Goal: Transaction & Acquisition: Book appointment/travel/reservation

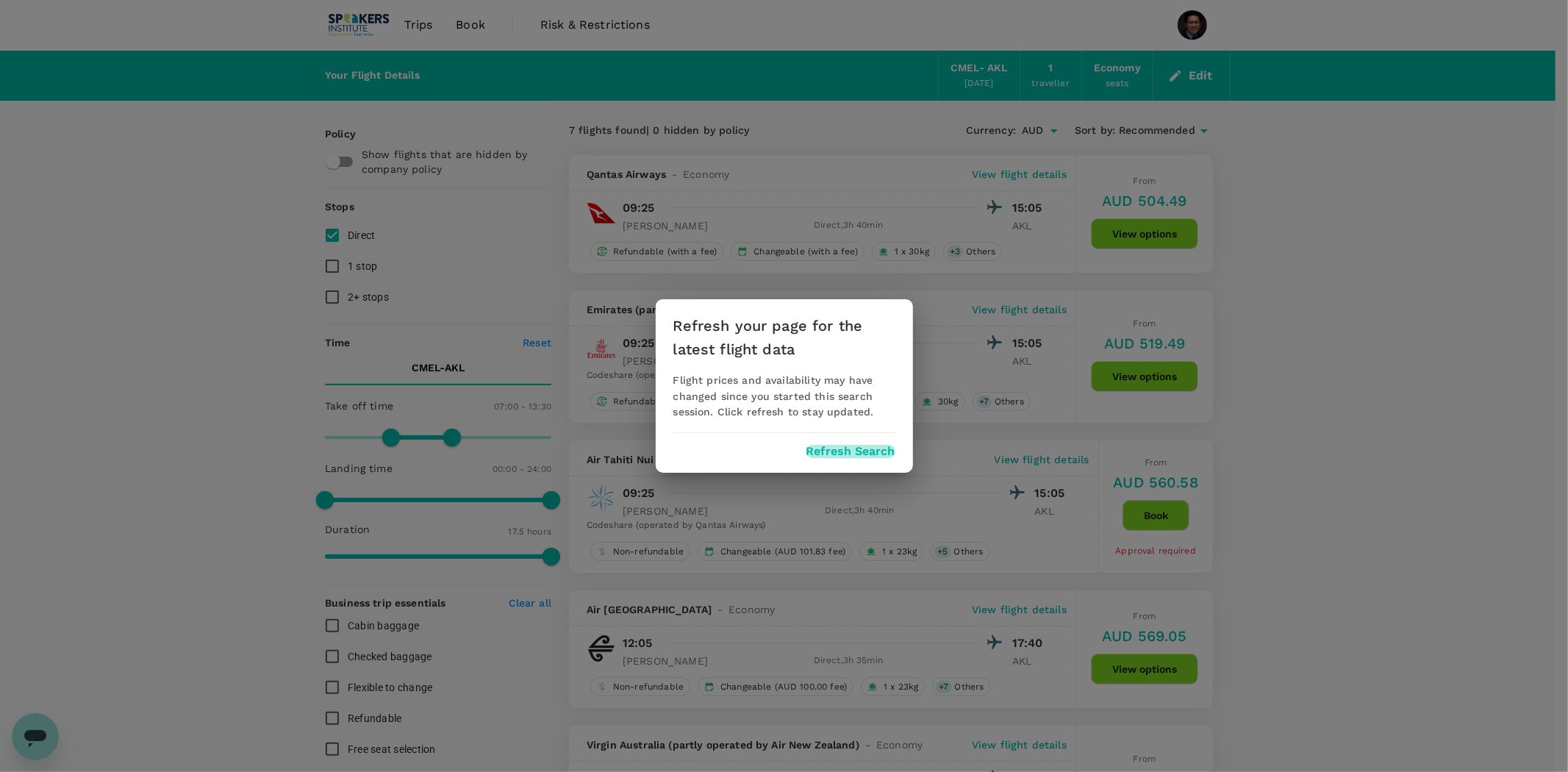
click at [845, 450] on button "Refresh Search" at bounding box center [850, 451] width 89 height 13
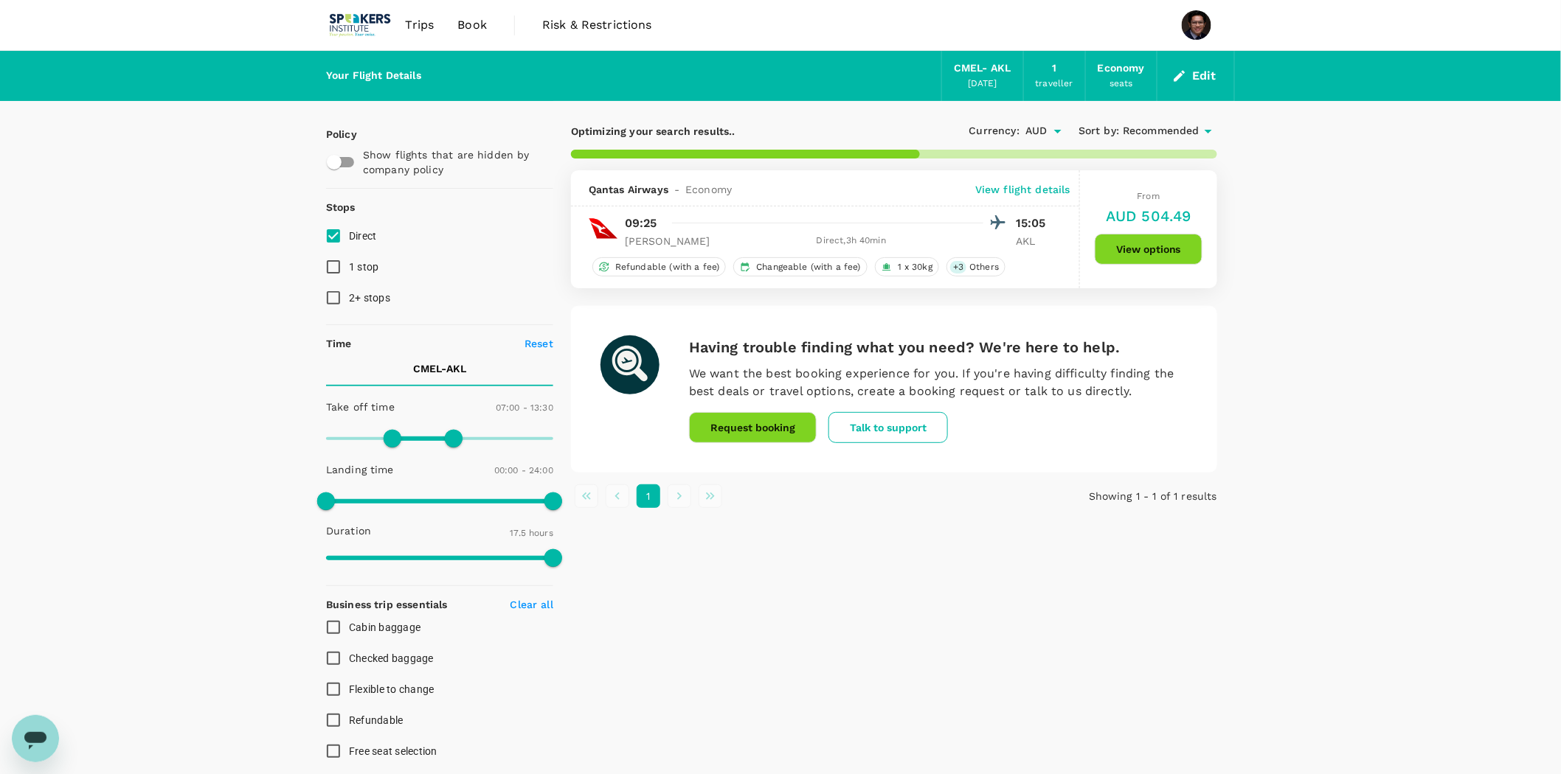
type input "1010"
checkbox input "false"
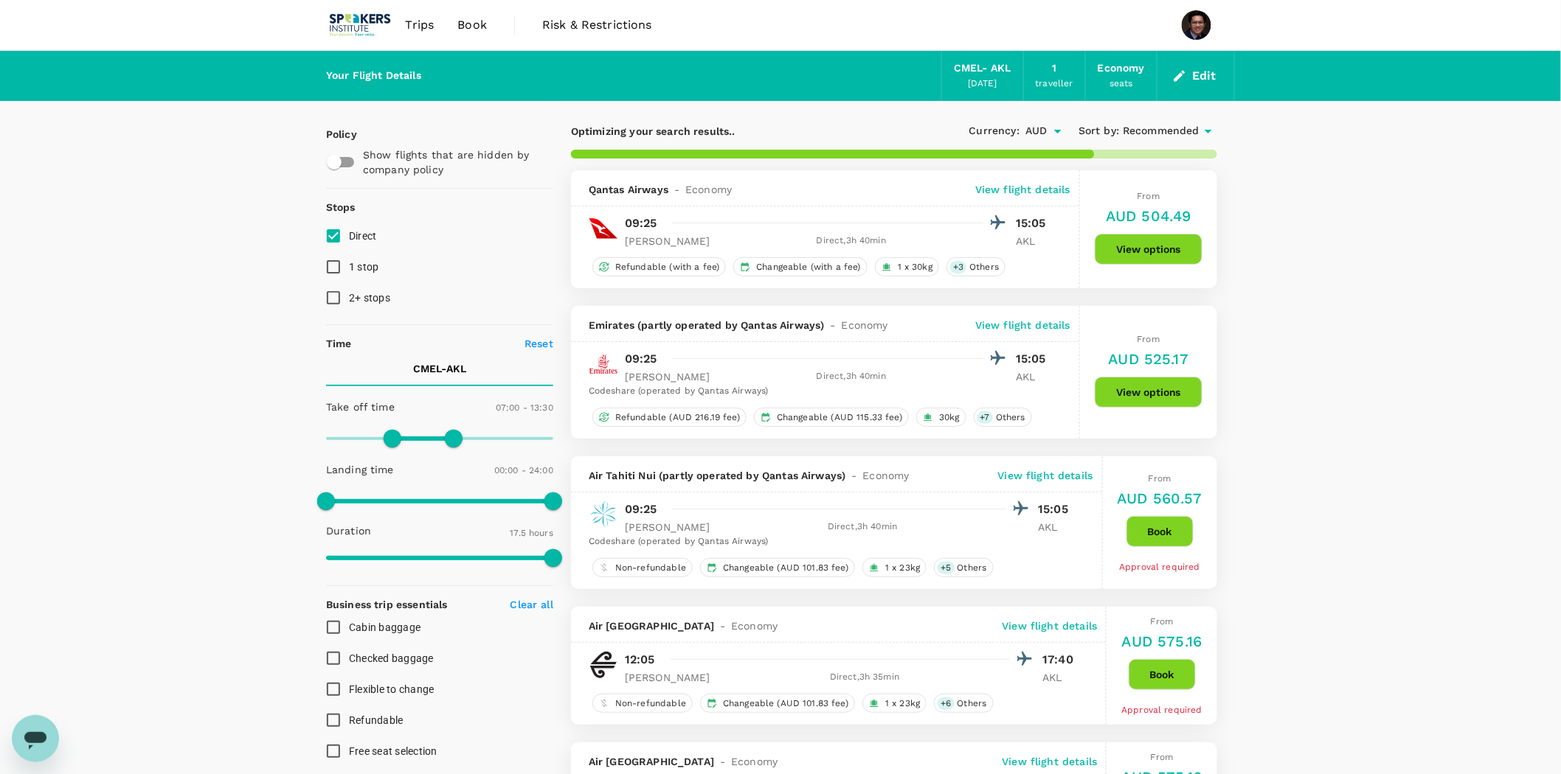
type input "1025"
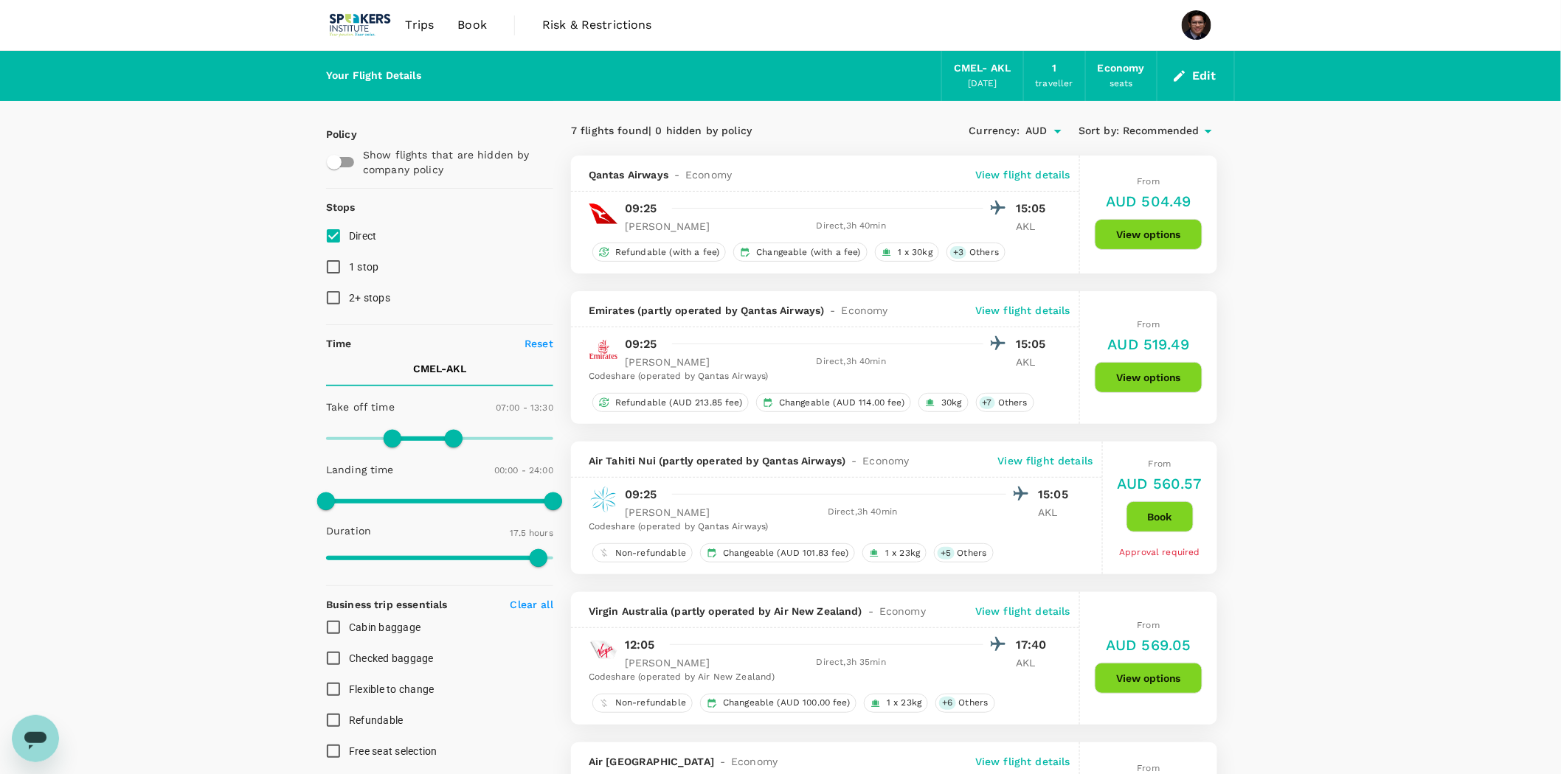
click at [1358, 173] on div "Your Flight Details CMEL - AKL [DATE] 1 traveller Economy seats Edit Policy Sho…" at bounding box center [780, 729] width 1561 height 1357
click at [1353, 146] on div "Your Flight Details CMEL - AKL [DATE] 1 traveller Economy seats Edit Policy Sho…" at bounding box center [780, 729] width 1561 height 1357
click at [1351, 190] on div "Your Flight Details CMEL - AKL [DATE] 1 traveller Economy seats Edit Policy Sho…" at bounding box center [780, 729] width 1561 height 1357
click at [142, 149] on div "Your Flight Details CMEL - AKL [DATE] 1 traveller Economy seats Edit Policy Sho…" at bounding box center [780, 729] width 1561 height 1357
click at [148, 140] on div "Your Flight Details CMEL - AKL [DATE] 1 traveller Economy seats Edit Policy Sho…" at bounding box center [780, 729] width 1561 height 1357
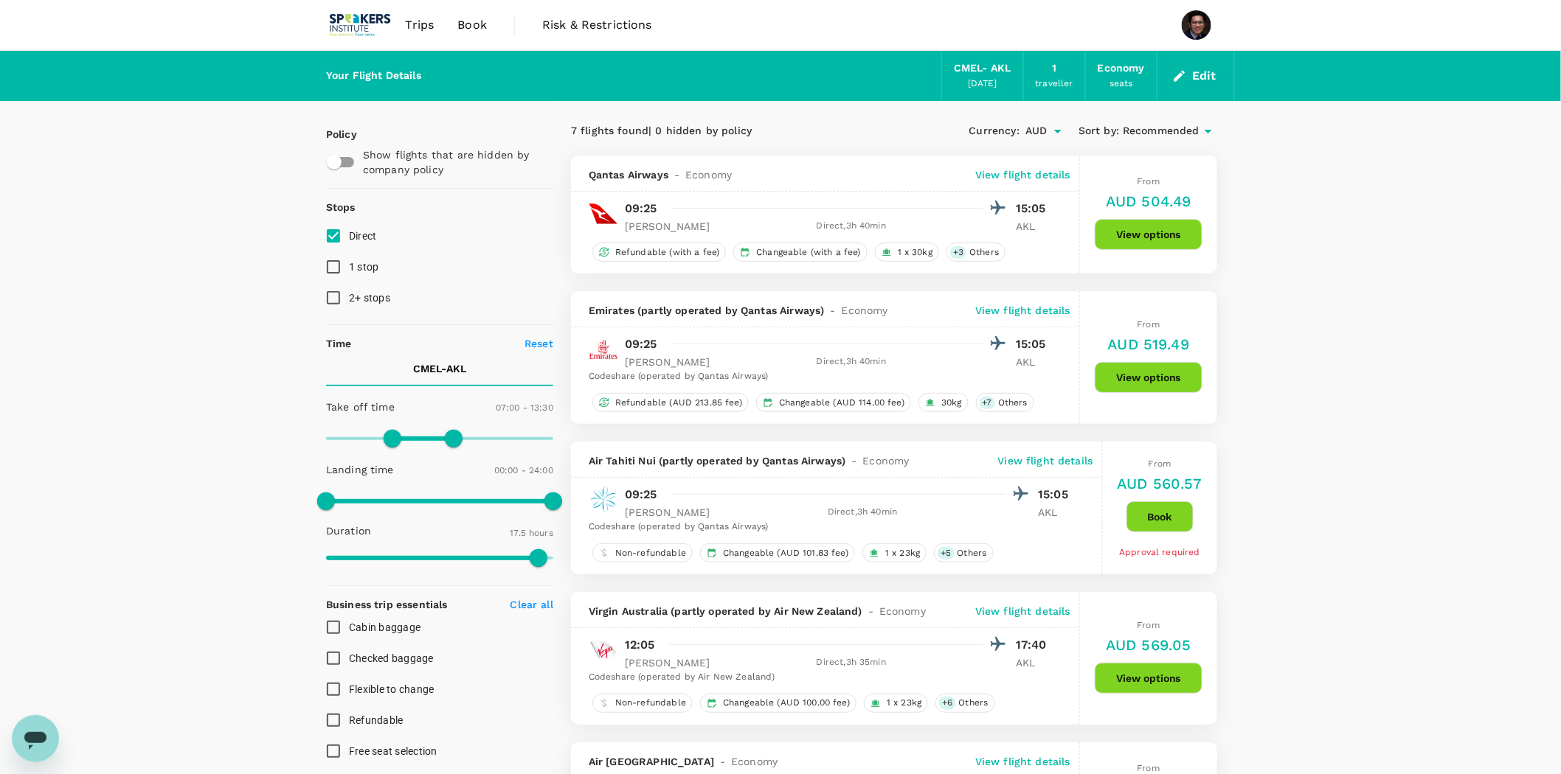
click at [156, 164] on div "Your Flight Details CMEL - AKL [DATE] 1 traveller Economy seats Edit Policy Sho…" at bounding box center [780, 729] width 1561 height 1357
click at [180, 148] on div "Your Flight Details CMEL - AKL [DATE] 1 traveller Economy seats Edit Policy Sho…" at bounding box center [780, 729] width 1561 height 1357
click at [175, 151] on div "Your Flight Details CMEL - AKL [DATE] 1 traveller Economy seats Edit Policy Sho…" at bounding box center [780, 729] width 1561 height 1357
click at [1402, 157] on div "Your Flight Details CMEL - AKL [DATE] 1 traveller Economy seats Edit Policy Sho…" at bounding box center [780, 729] width 1561 height 1357
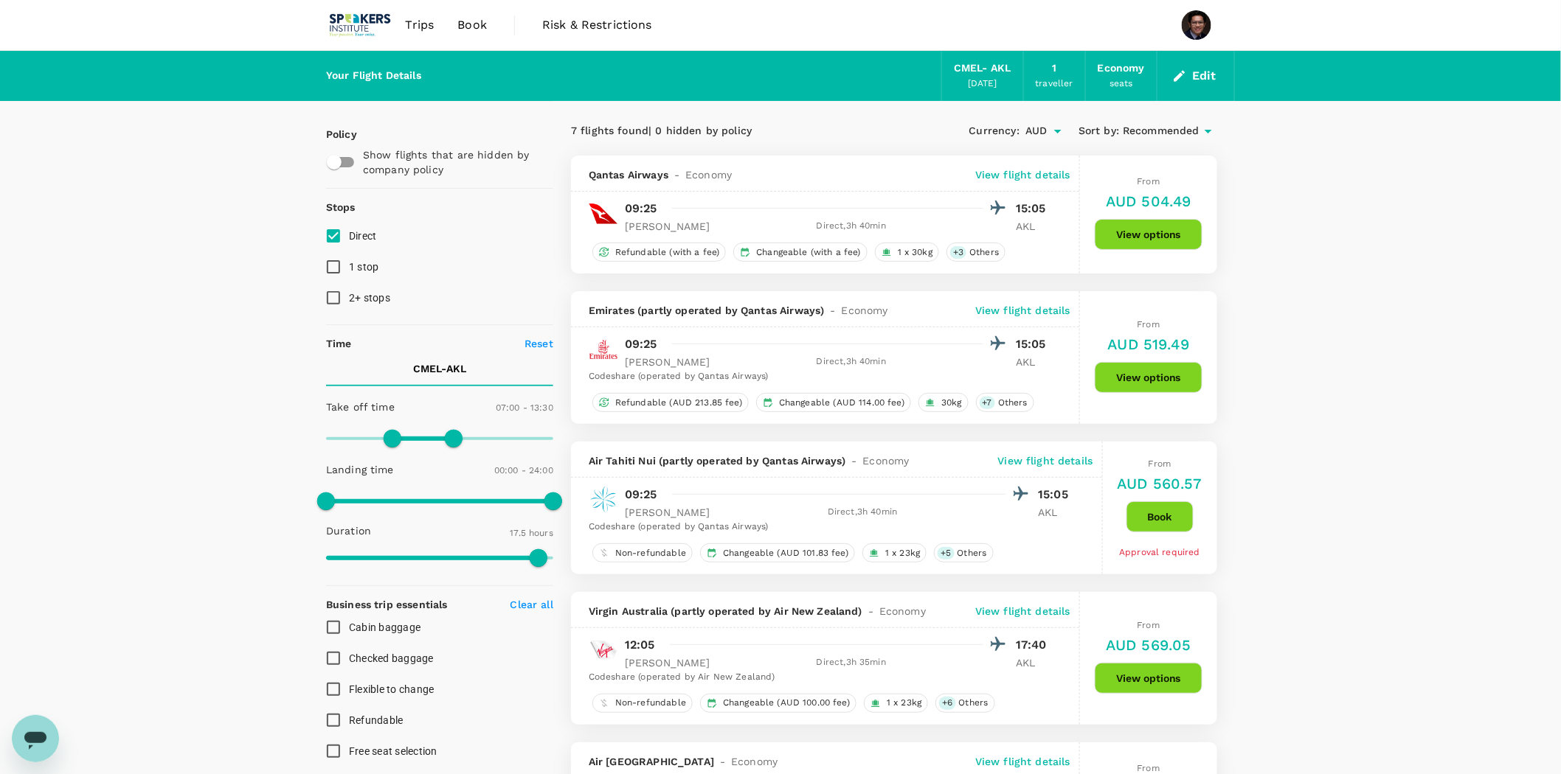
click at [1384, 249] on div "Your Flight Details CMEL - AKL [DATE] 1 traveller Economy seats Edit Policy Sho…" at bounding box center [780, 729] width 1561 height 1357
click at [1367, 214] on div "Your Flight Details CMEL - AKL [DATE] 1 traveller Economy seats Edit Policy Sho…" at bounding box center [780, 729] width 1561 height 1357
click at [134, 167] on div "Your Flight Details CMEL - AKL [DATE] 1 traveller Economy seats Edit Policy Sho…" at bounding box center [780, 729] width 1561 height 1357
click at [1370, 351] on div "Your Flight Details CMEL - AKL [DATE] 1 traveller Economy seats Edit Policy Sho…" at bounding box center [780, 729] width 1561 height 1357
click at [1322, 219] on div "Your Flight Details CMEL - AKL [DATE] 1 traveller Economy seats Edit Policy Sho…" at bounding box center [780, 729] width 1561 height 1357
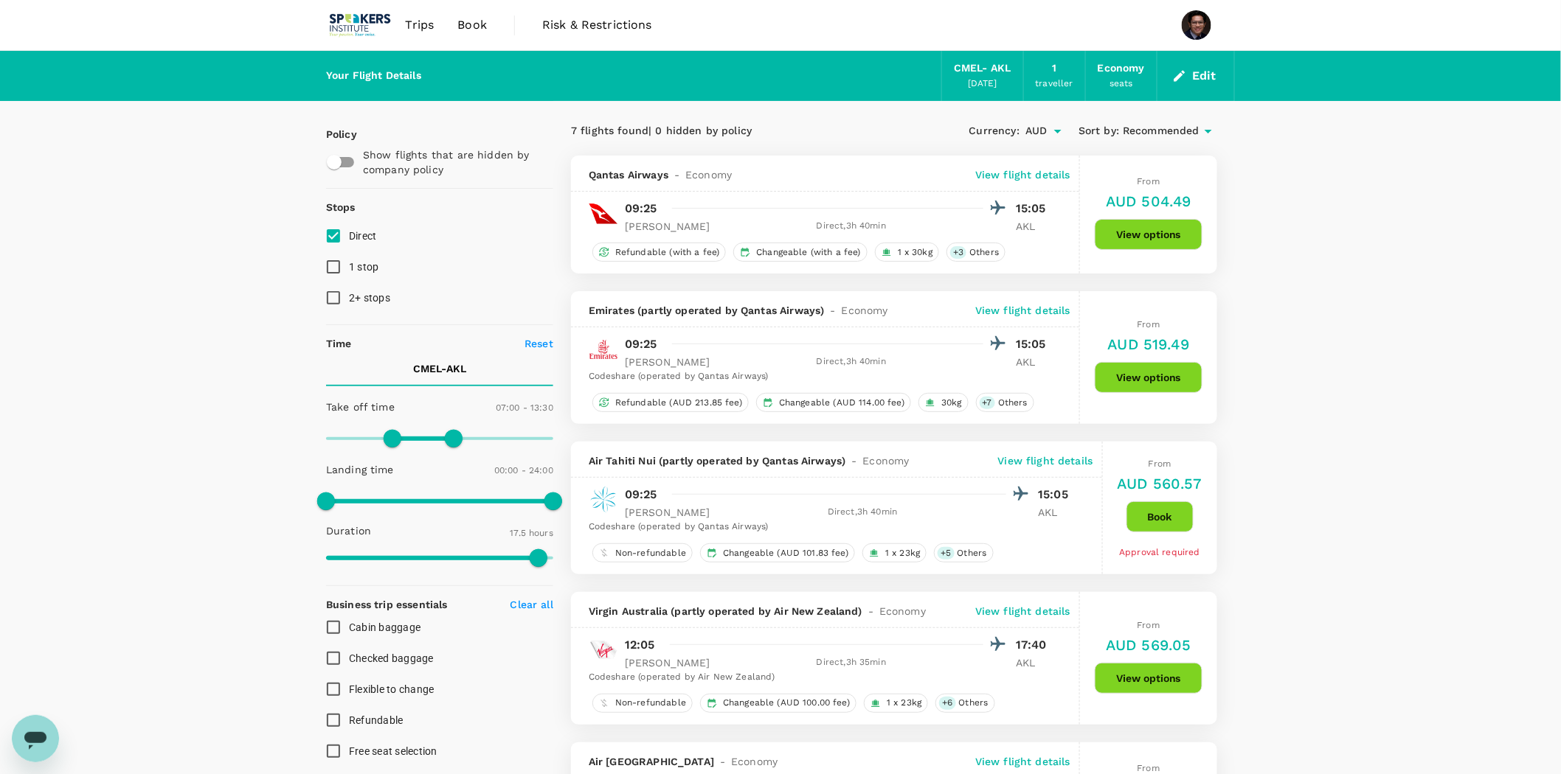
click at [1350, 226] on div "Your Flight Details CMEL - AKL [DATE] 1 traveller Economy seats Edit Policy Sho…" at bounding box center [780, 729] width 1561 height 1357
click at [1351, 259] on div "Your Flight Details CMEL - AKL [DATE] 1 traveller Economy seats Edit Policy Sho…" at bounding box center [780, 729] width 1561 height 1357
click at [1345, 298] on div "Your Flight Details CMEL - AKL [DATE] 1 traveller Economy seats Edit Policy Sho…" at bounding box center [780, 729] width 1561 height 1357
click at [1345, 223] on div "Your Flight Details CMEL - AKL [DATE] 1 traveller Economy seats Edit Policy Sho…" at bounding box center [780, 729] width 1561 height 1357
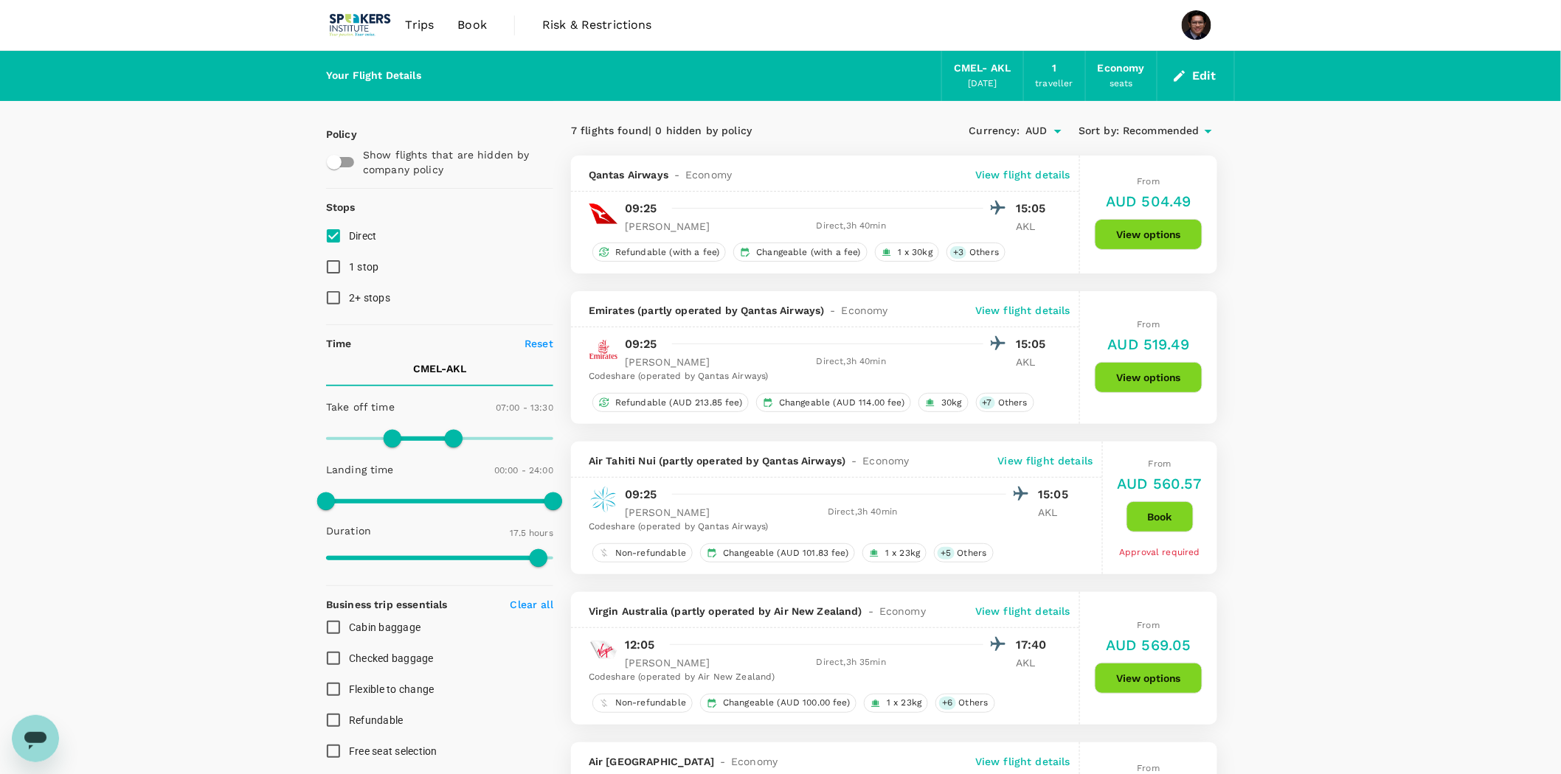
click at [1321, 216] on div "Your Flight Details CMEL - AKL [DATE] 1 traveller Economy seats Edit Policy Sho…" at bounding box center [780, 729] width 1561 height 1357
click at [1308, 197] on div "Your Flight Details CMEL - AKL [DATE] 1 traveller Economy seats Edit Policy Sho…" at bounding box center [780, 729] width 1561 height 1357
click at [1322, 207] on div "Your Flight Details CMEL - AKL [DATE] 1 traveller Economy seats Edit Policy Sho…" at bounding box center [780, 729] width 1561 height 1357
click at [204, 185] on div "Your Flight Details CMEL - AKL [DATE] 1 traveller Economy seats Edit Policy Sho…" at bounding box center [780, 729] width 1561 height 1357
drag, startPoint x: 173, startPoint y: 100, endPoint x: 170, endPoint y: 129, distance: 29.7
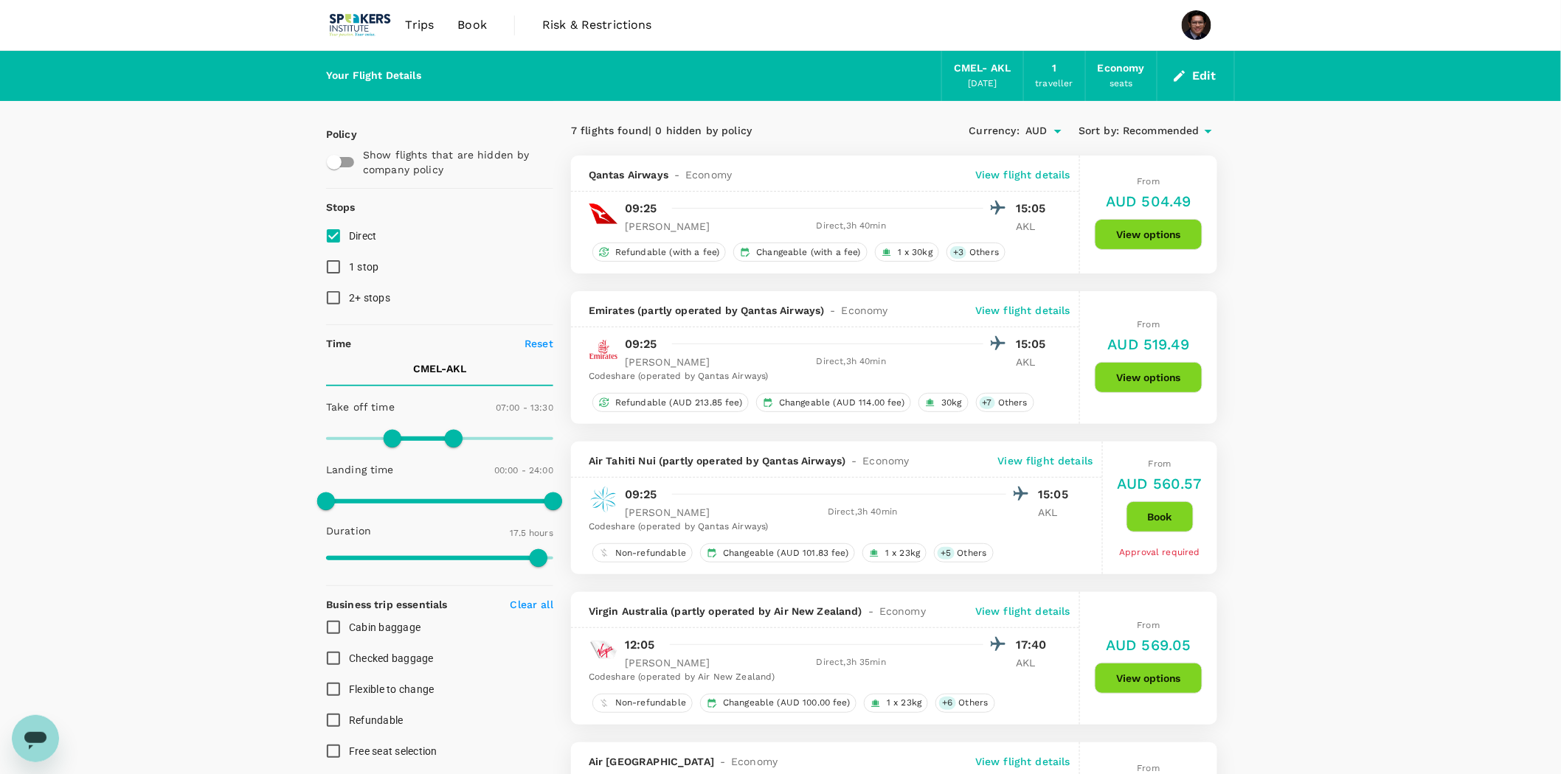
click at [173, 100] on div "Your Flight Details CMEL - AKL [DATE] 1 traveller Economy seats Edit" at bounding box center [780, 76] width 1561 height 50
click at [1421, 275] on div "Your Flight Details CMEL - AKL [DATE] 1 traveller Economy seats Edit Policy Sho…" at bounding box center [780, 729] width 1561 height 1357
click at [1421, 223] on div "Your Flight Details CMEL - AKL [DATE] 1 traveller Economy seats Edit Policy Sho…" at bounding box center [780, 729] width 1561 height 1357
click at [1401, 220] on div "Your Flight Details CMEL - AKL [DATE] 1 traveller Economy seats Edit Policy Sho…" at bounding box center [780, 729] width 1561 height 1357
click at [1374, 239] on div "Your Flight Details CMEL - AKL [DATE] 1 traveller Economy seats Edit Policy Sho…" at bounding box center [780, 729] width 1561 height 1357
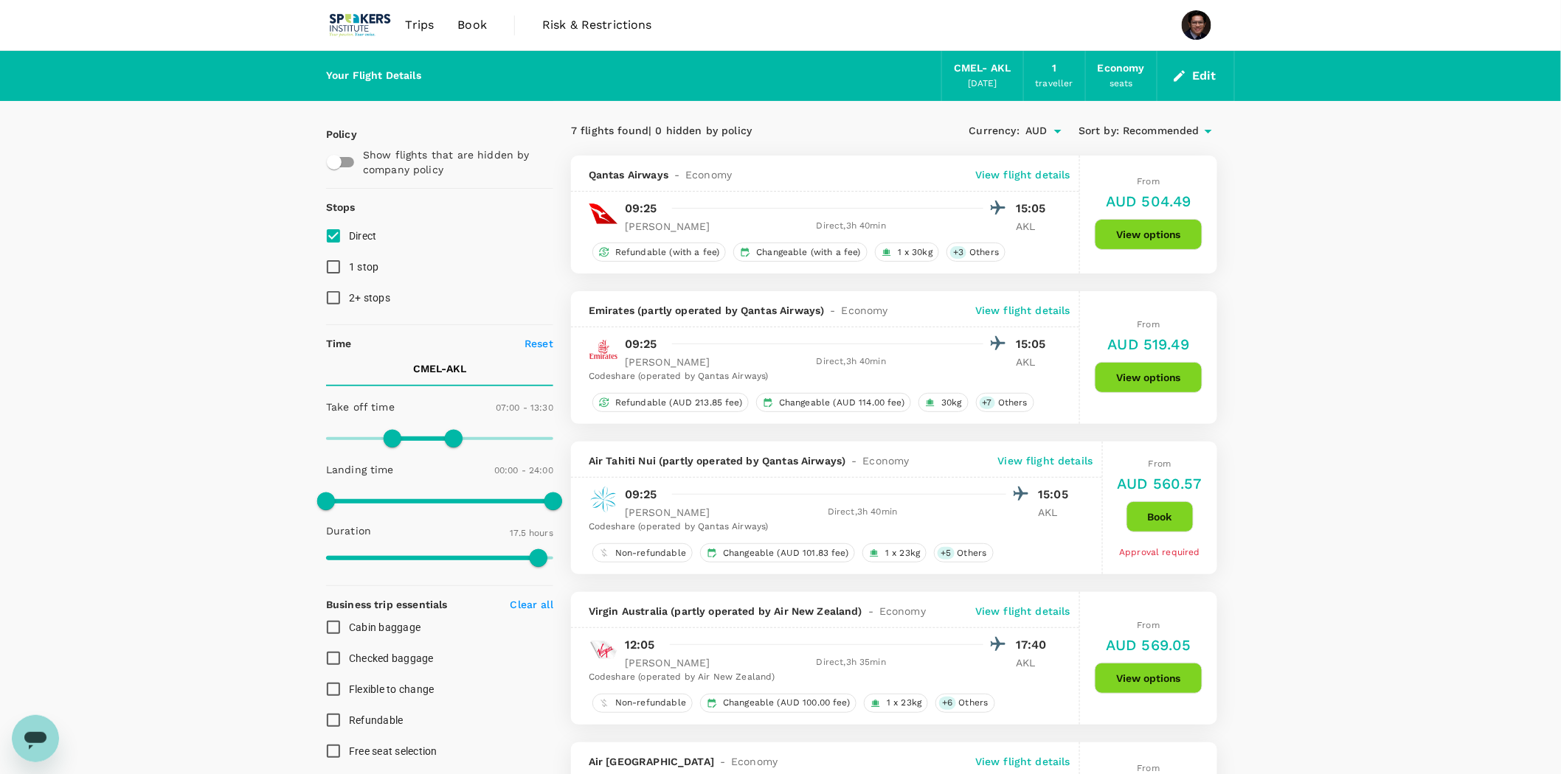
click at [1378, 196] on div "Your Flight Details CMEL - AKL [DATE] 1 traveller Economy seats Edit Policy Sho…" at bounding box center [780, 729] width 1561 height 1357
click at [1331, 210] on div "Your Flight Details CMEL - AKL [DATE] 1 traveller Economy seats Edit Policy Sho…" at bounding box center [780, 729] width 1561 height 1357
